Goal: Obtain resource: Download file/media

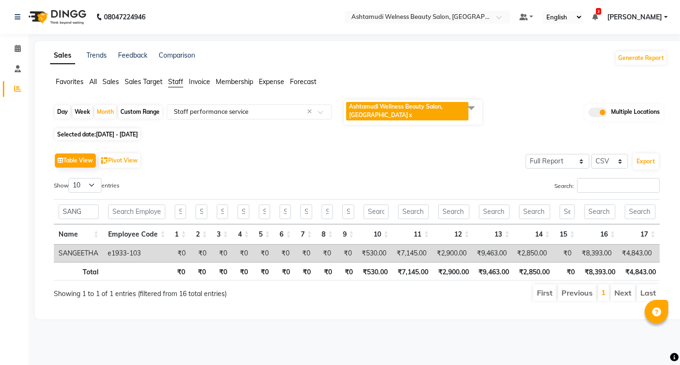
select select "full_report"
select select "csv"
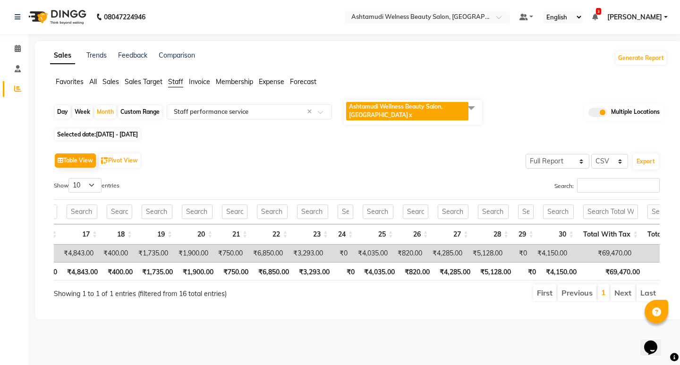
click at [440, 110] on span "Ashtamudi Wellness Beauty Salon, [GEOGRAPHIC_DATA]" at bounding box center [395, 111] width 93 height 16
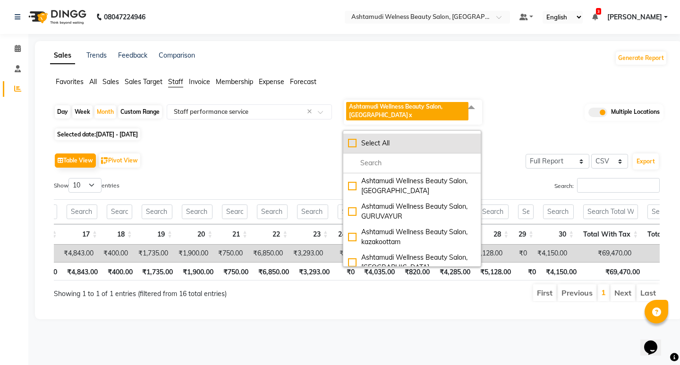
click at [353, 144] on div "Select All" at bounding box center [412, 143] width 128 height 10
checkbox input "true"
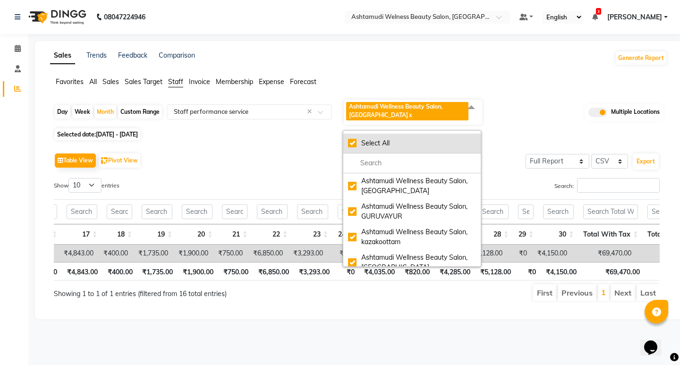
checkbox input "true"
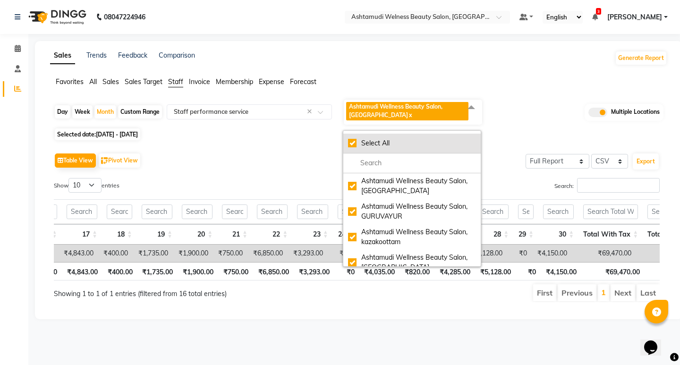
checkbox input "true"
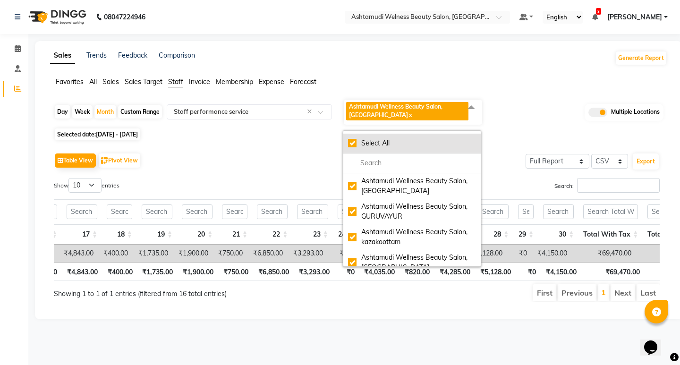
checkbox input "true"
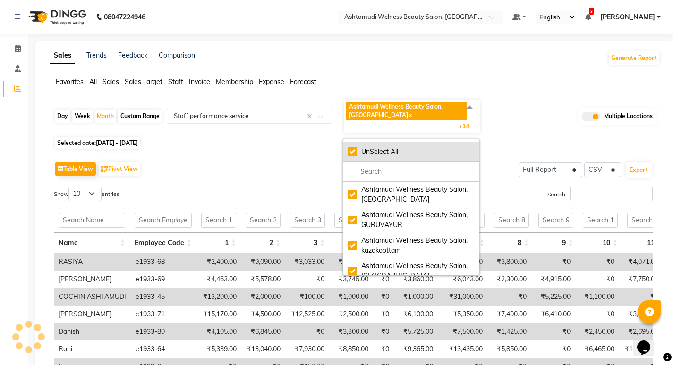
click at [353, 144] on li "UnSelect All" at bounding box center [411, 152] width 136 height 20
checkbox input "false"
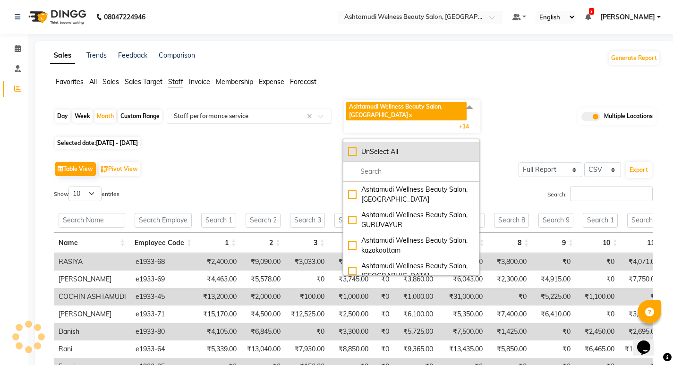
checkbox input "false"
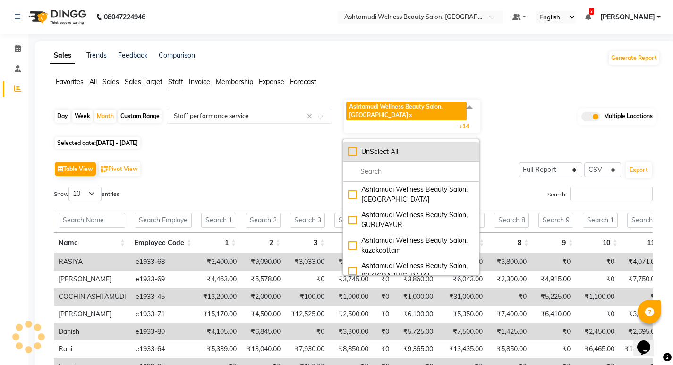
checkbox input "false"
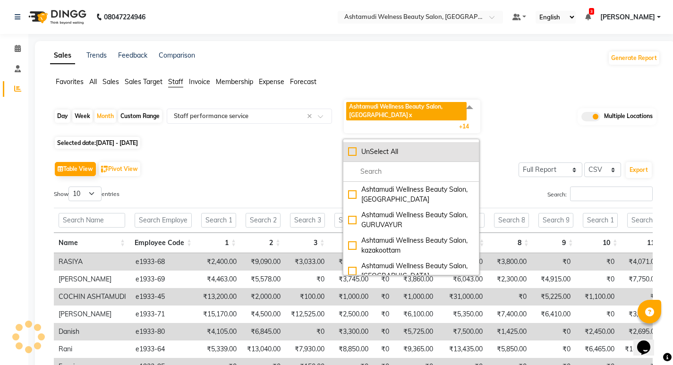
checkbox input "false"
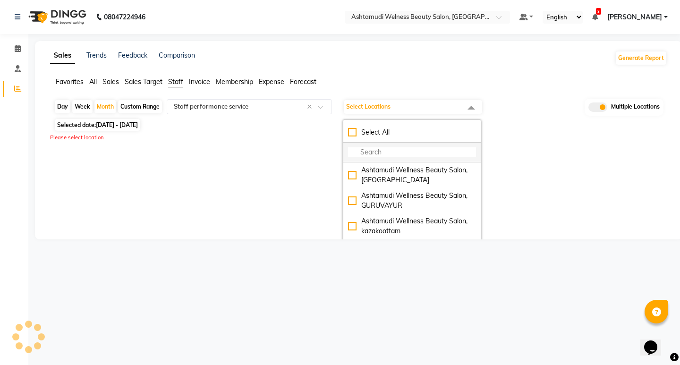
click at [368, 151] on input "multiselect-search" at bounding box center [412, 152] width 128 height 10
type input "KOT"
select select "full_report"
select select "csv"
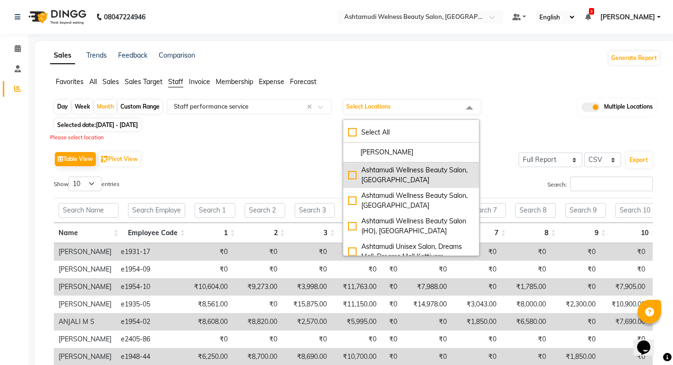
type input "[PERSON_NAME]"
click at [392, 183] on div "Ashtamudi Wellness Beauty Salon, [GEOGRAPHIC_DATA]" at bounding box center [411, 175] width 126 height 20
checkbox input "true"
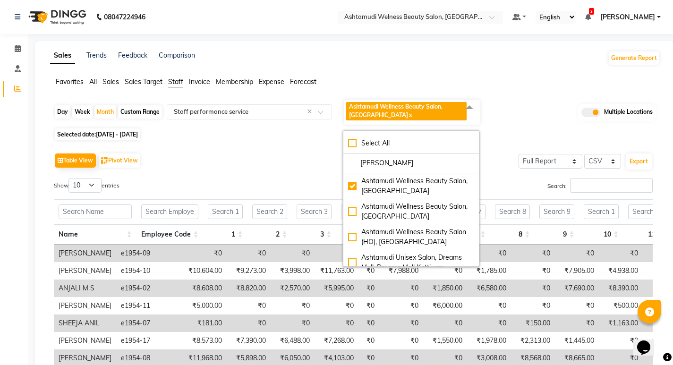
click at [282, 144] on div "Table View Pivot View Select Full Report Filtered Report Select CSV PDF Export …" at bounding box center [353, 305] width 614 height 324
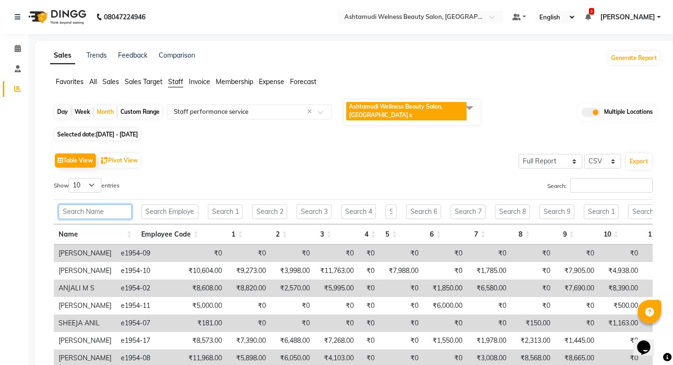
click at [80, 215] on input "text" at bounding box center [95, 211] width 73 height 15
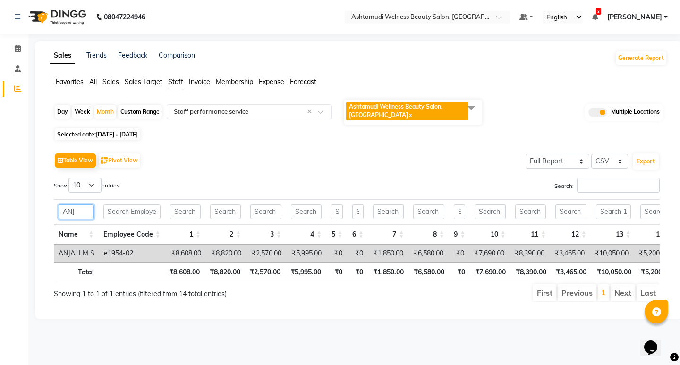
drag, startPoint x: 85, startPoint y: 212, endPoint x: 58, endPoint y: 208, distance: 26.7
click at [58, 208] on th "ANJ" at bounding box center [76, 211] width 45 height 25
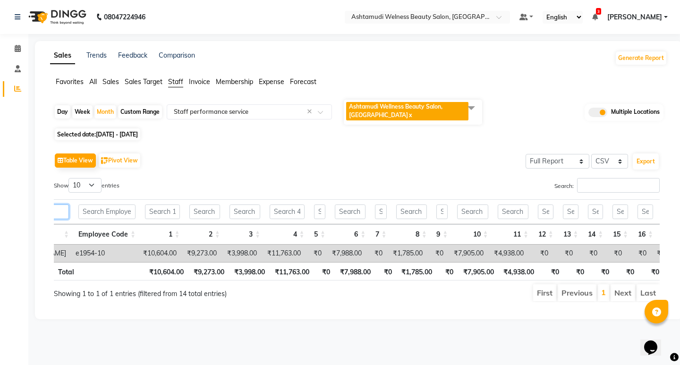
scroll to position [0, 45]
type input "STEF"
